Goal: Information Seeking & Learning: Find contact information

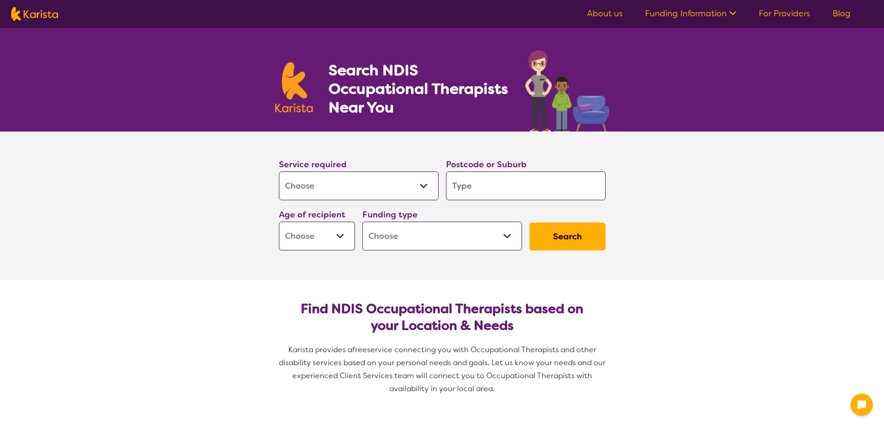
select select "[MEDICAL_DATA]"
click at [539, 186] on input "search" at bounding box center [526, 185] width 160 height 29
type input "s"
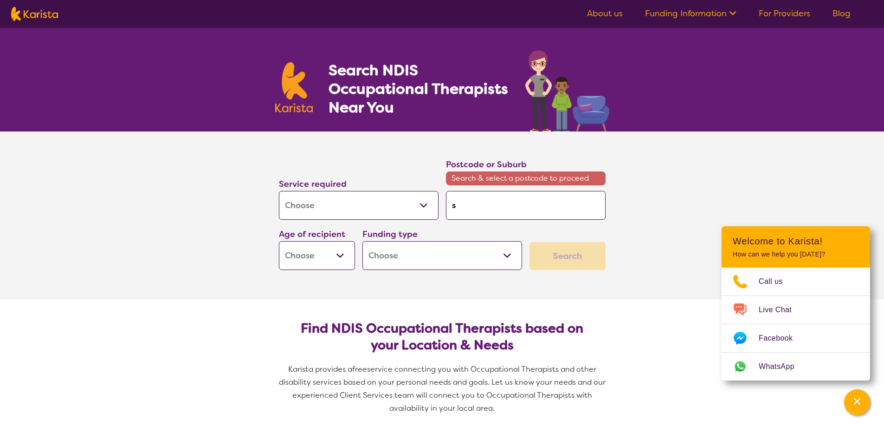
type input "se"
type input "sea"
type input "seaf"
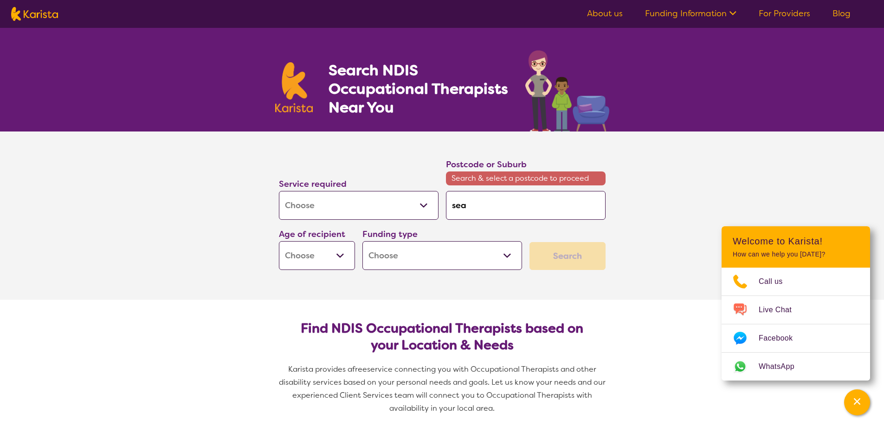
type input "seaf"
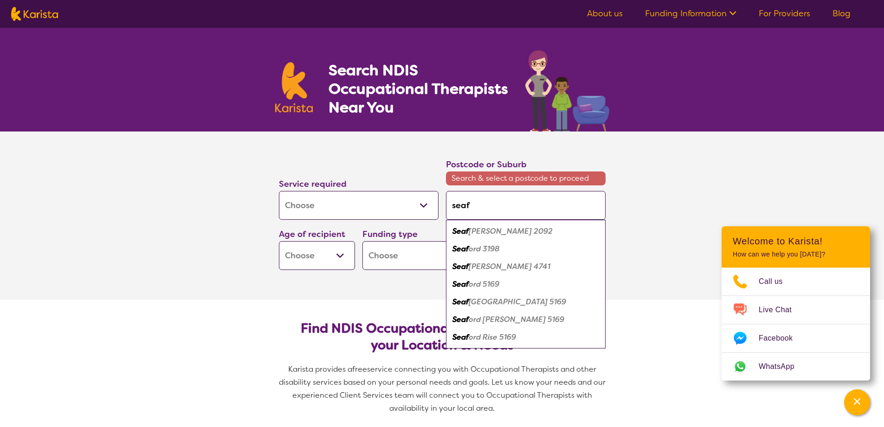
click at [492, 253] on em "ord 3198" at bounding box center [484, 249] width 31 height 10
type input "3198"
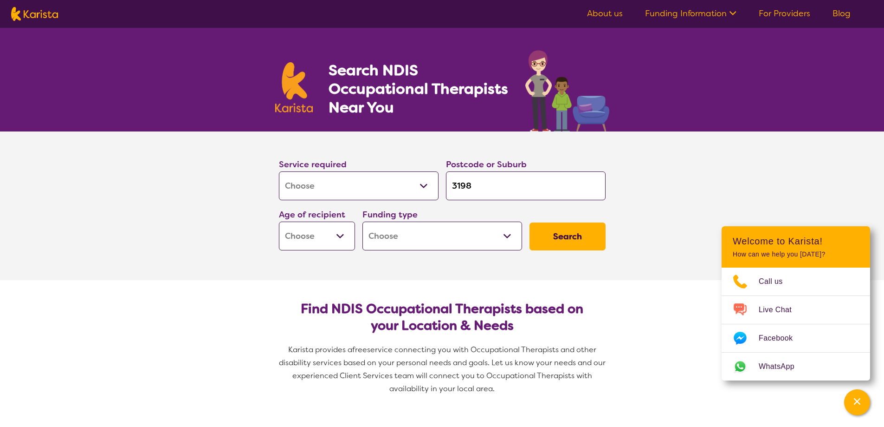
click at [341, 239] on select "Early Childhood - 0 to 9 Child - 10 to 11 Adolescent - 12 to 17 Adult - 18 to 6…" at bounding box center [317, 235] width 76 height 29
select select "AS"
click at [279, 224] on select "Early Childhood - 0 to 9 Child - 10 to 11 Adolescent - 12 to 17 Adult - 18 to 6…" at bounding box center [317, 235] width 76 height 29
select select "AS"
click at [494, 247] on select "Home Care Package (HCP) National Disability Insurance Scheme (NDIS) I don't know" at bounding box center [443, 235] width 160 height 29
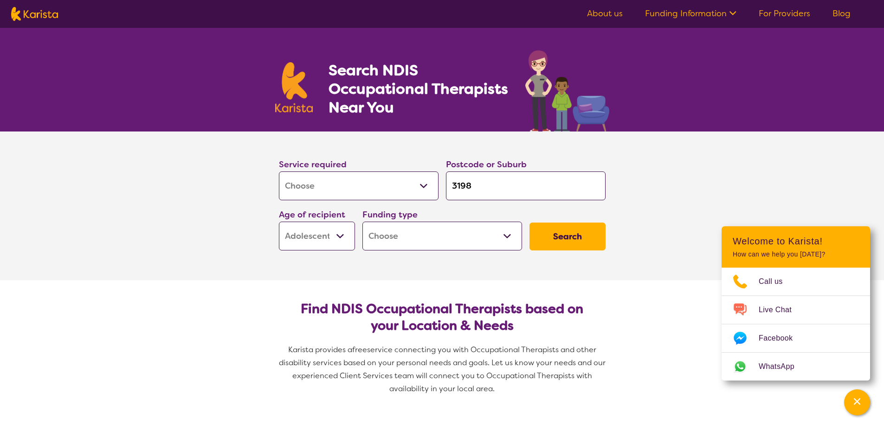
select select "NDIS"
click at [363, 224] on select "Home Care Package (HCP) National Disability Insurance Scheme (NDIS) I don't know" at bounding box center [443, 235] width 160 height 29
select select "NDIS"
click at [592, 241] on button "Search" at bounding box center [568, 236] width 76 height 28
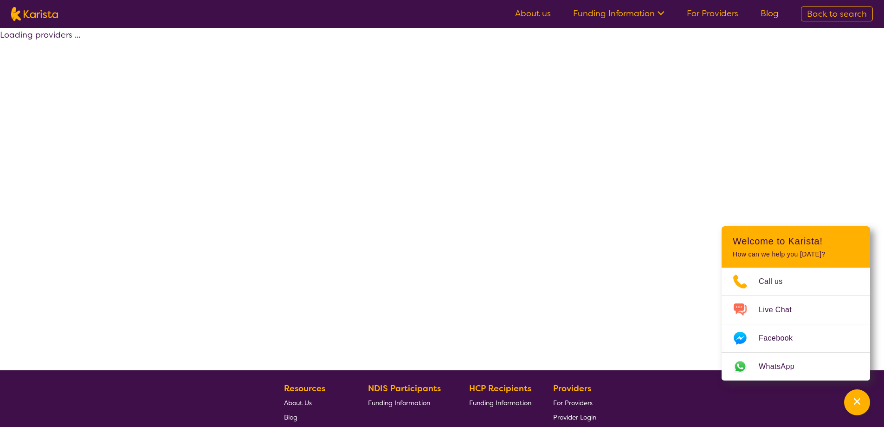
select select "by_score"
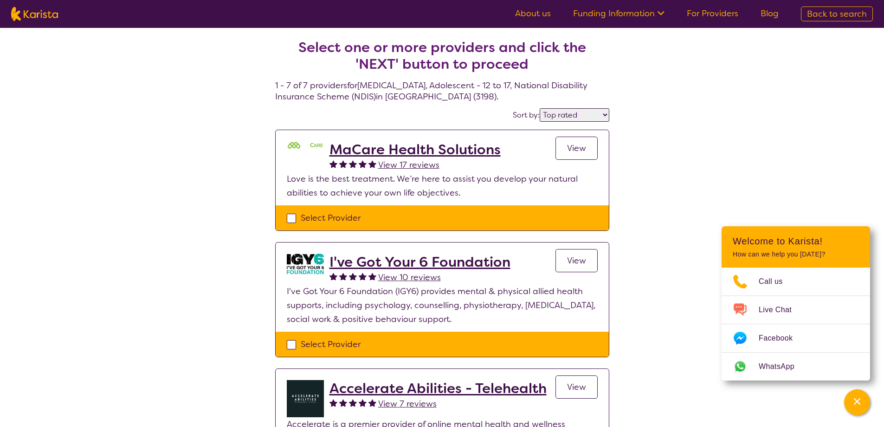
click at [402, 157] on h2 "MaCare Health Solutions" at bounding box center [415, 149] width 171 height 17
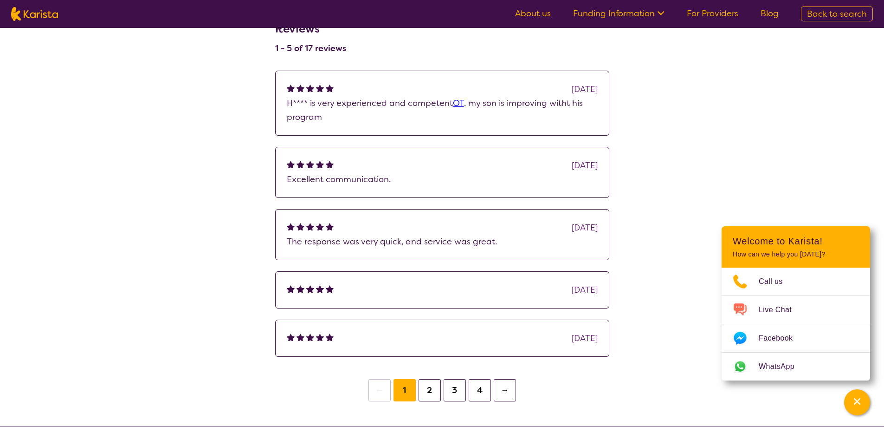
scroll to position [743, 0]
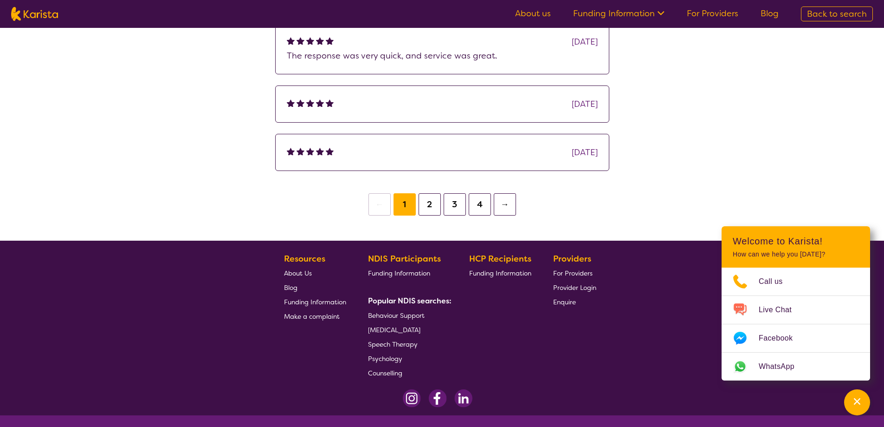
click at [491, 215] on button "4" at bounding box center [480, 204] width 22 height 22
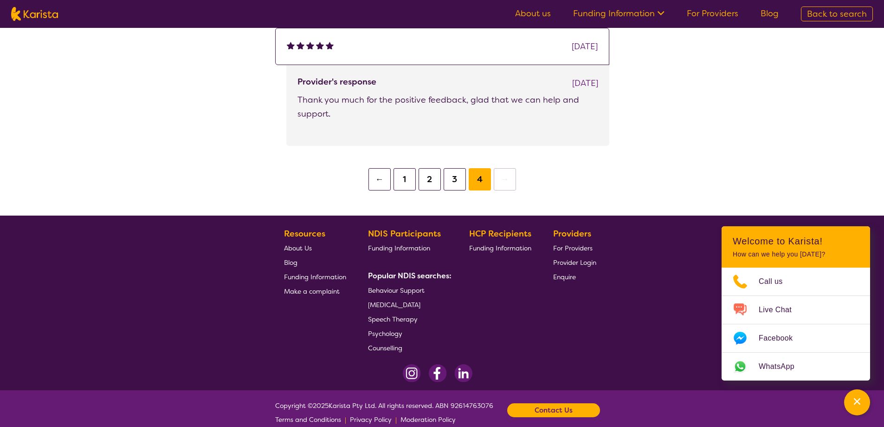
scroll to position [836, 0]
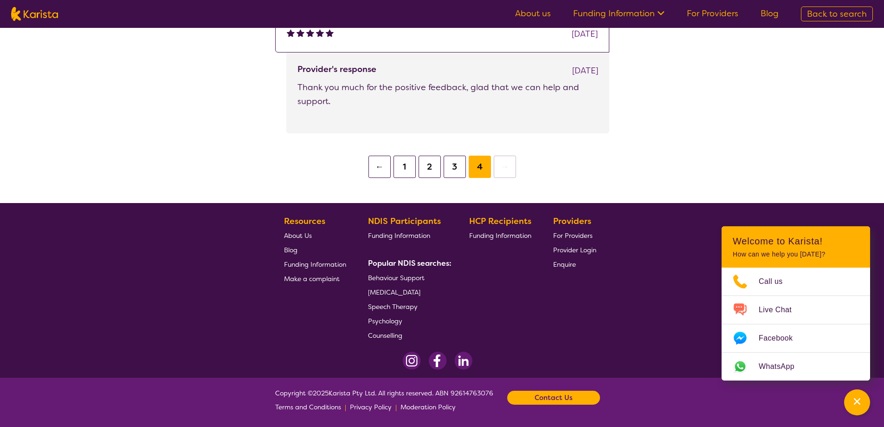
click at [294, 240] on span "About Us" at bounding box center [298, 235] width 28 height 8
